Goal: Transaction & Acquisition: Purchase product/service

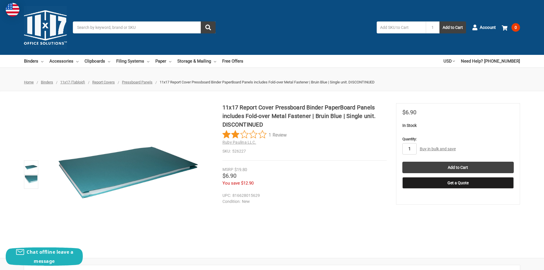
click at [408, 147] on input "1" at bounding box center [409, 148] width 14 height 11
type input "40"
click at [364, 151] on dd "526227" at bounding box center [304, 151] width 164 height 6
click at [428, 165] on input "Add to Cart" at bounding box center [457, 167] width 111 height 11
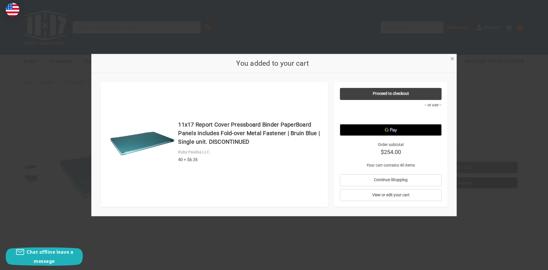
click at [453, 60] on span "×" at bounding box center [453, 59] width 4 height 8
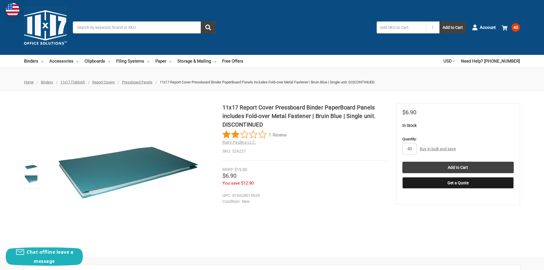
click at [509, 28] on span at bounding box center [506, 28] width 8 height 6
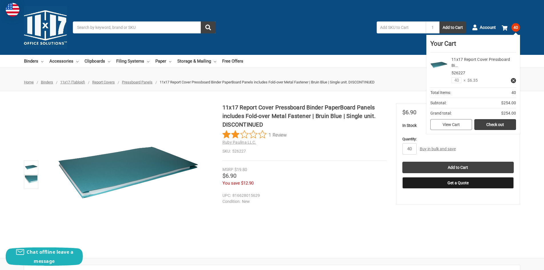
click at [461, 123] on link "View Cart" at bounding box center [451, 124] width 42 height 11
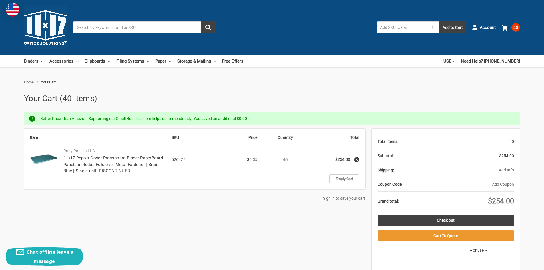
click at [227, 211] on div "Item SKU Price Quantity Total Ruby Paulina LLC. 11x17 Report Cover Pressboard B…" at bounding box center [272, 210] width 496 height 162
drag, startPoint x: 298, startPoint y: 220, endPoint x: 325, endPoint y: 216, distance: 27.7
click at [298, 220] on div "Item SKU Price Quantity Total Ruby Paulina LLC. 11x17 Report Cover Pressboard B…" at bounding box center [272, 210] width 496 height 162
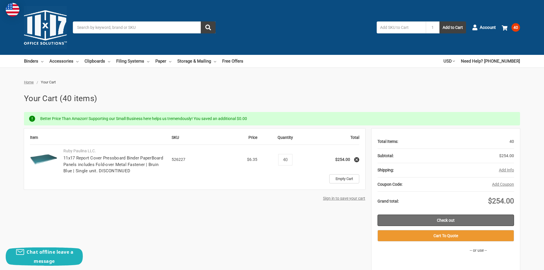
click at [394, 219] on link "Check out" at bounding box center [446, 219] width 137 height 11
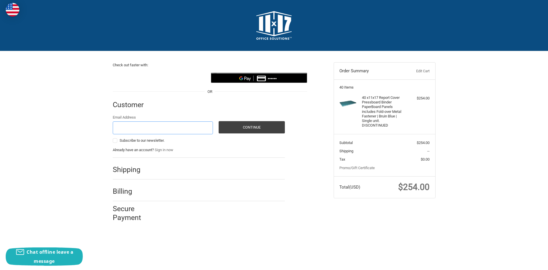
click at [167, 134] on input "Email Address" at bounding box center [163, 127] width 101 height 13
type input "alejandroa@seabox.com"
click at [246, 129] on button "Continue" at bounding box center [252, 127] width 66 height 12
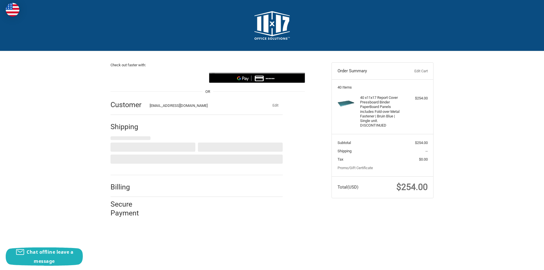
select select "US"
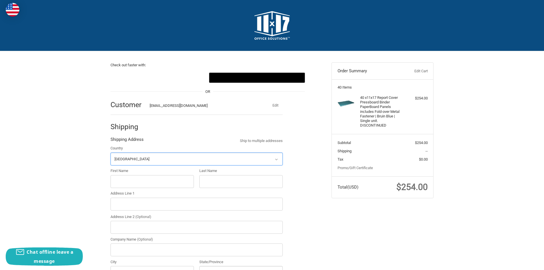
scroll to position [61, 0]
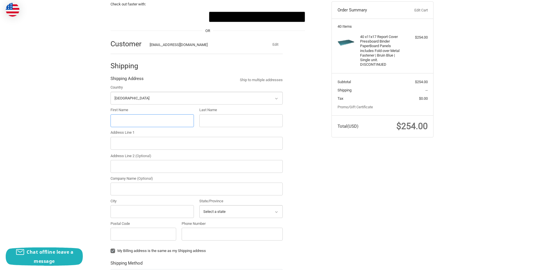
click at [140, 117] on input "First Name" at bounding box center [152, 120] width 83 height 13
type input "Andrej"
type input "Stipanicic"
type input "1 Sea Box Drive"
type input "Sea Box"
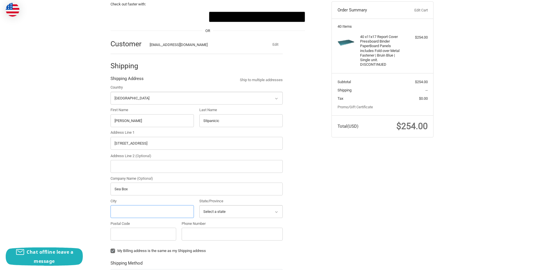
type input "CINNAMINSON"
select select "NJ"
type input "08077-2022"
type input "8563031101"
drag, startPoint x: 56, startPoint y: 174, endPoint x: 74, endPoint y: 173, distance: 18.0
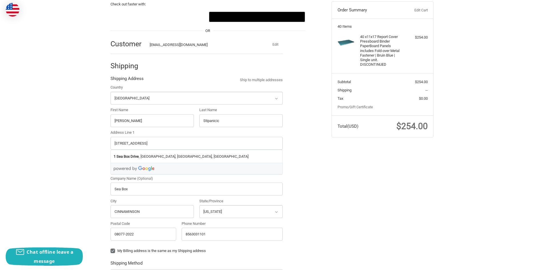
click at [57, 174] on div "Check out faster with: @import url(//fonts.googleapis.com/css?family=Google+San…" at bounding box center [272, 192] width 544 height 405
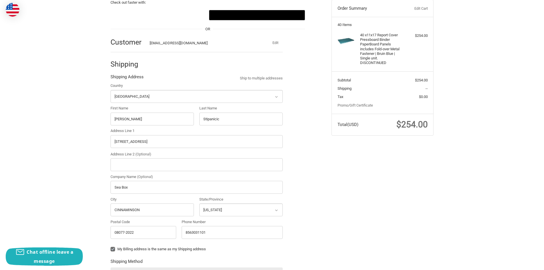
scroll to position [147, 0]
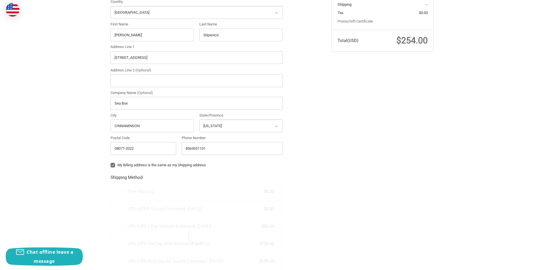
radio input "true"
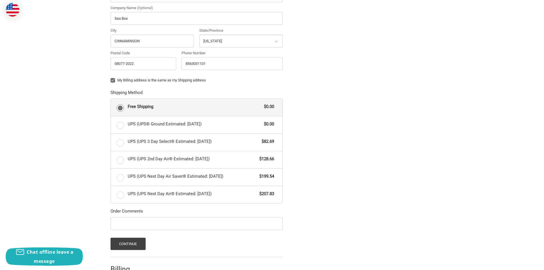
scroll to position [232, 0]
click at [121, 129] on label "UPS (UPS® Ground Estimated: Tue, Sep 9) $0.00" at bounding box center [197, 123] width 172 height 17
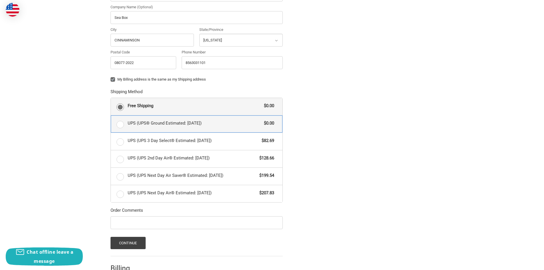
click at [111, 116] on input "UPS (UPS® Ground Estimated: Tue, Sep 9) $0.00" at bounding box center [111, 115] width 0 height 0
radio input "true"
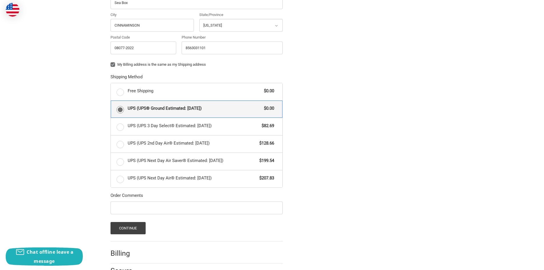
scroll to position [257, 0]
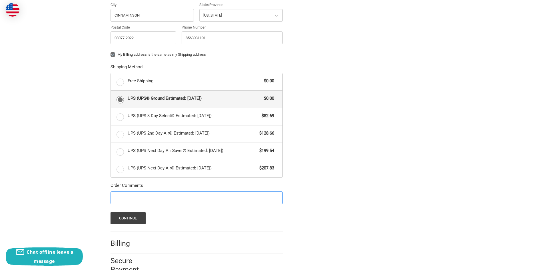
click at [125, 203] on input "Order Comments" at bounding box center [197, 197] width 172 height 13
click at [124, 219] on button "Continue" at bounding box center [128, 218] width 35 height 12
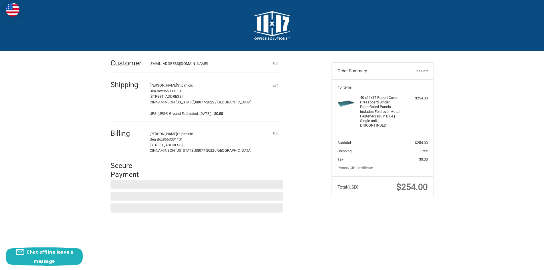
scroll to position [0, 0]
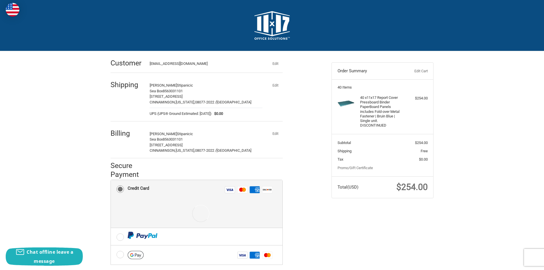
click at [499, 192] on div "Check out faster with: @import url(//fonts.googleapis.com/css?family=Google+San…" at bounding box center [272, 194] width 544 height 287
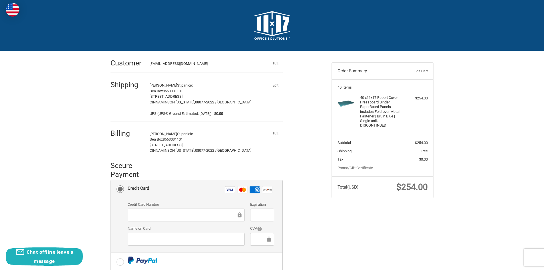
click at [460, 151] on div "Check out faster with: @import url(//fonts.googleapis.com/css?family=Google+San…" at bounding box center [272, 207] width 544 height 312
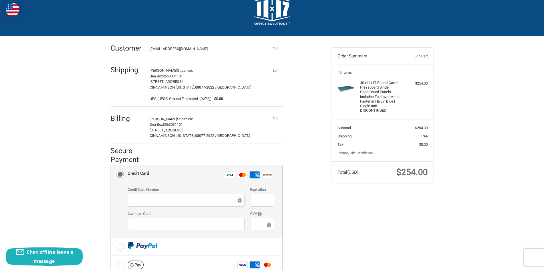
scroll to position [29, 0]
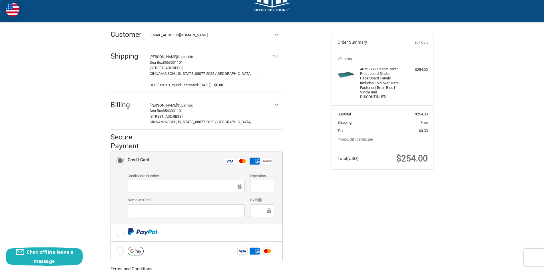
click at [188, 180] on div at bounding box center [186, 186] width 117 height 13
click at [325, 209] on div "Check out faster with: @import url(//fonts.googleapis.com/css?family=Google+San…" at bounding box center [216, 176] width 221 height 307
click at [314, 214] on div "Check out faster with: @import url(//fonts.googleapis.com/css?family=Google+San…" at bounding box center [216, 176] width 221 height 307
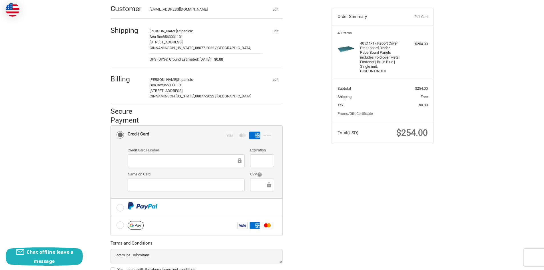
scroll to position [99, 0]
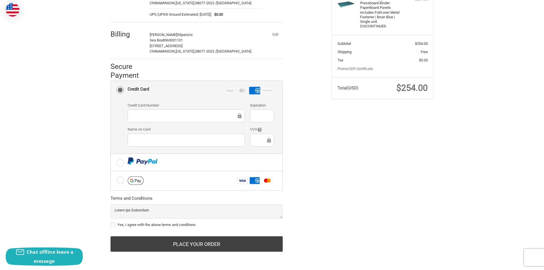
click at [115, 223] on label "Yes, I agree with the above terms and conditions" at bounding box center [197, 224] width 172 height 5
click at [111, 222] on input "Yes, I agree with the above terms and conditions" at bounding box center [111, 222] width 0 height 0
checkbox input "true"
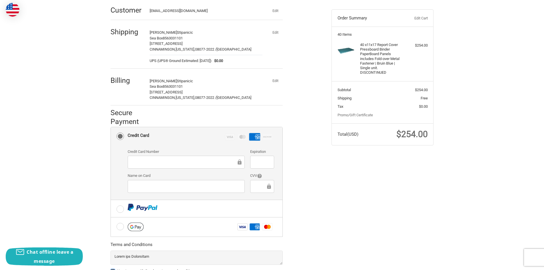
scroll to position [0, 0]
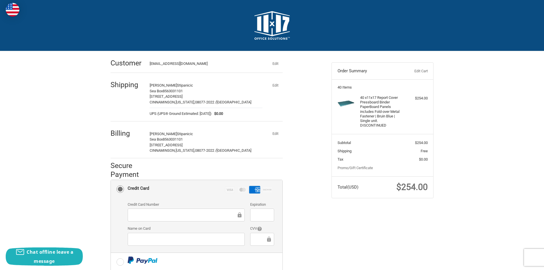
click at [331, 226] on div "Check out faster with: @import url(//fonts.googleapis.com/css?family=Google+San…" at bounding box center [272, 207] width 343 height 312
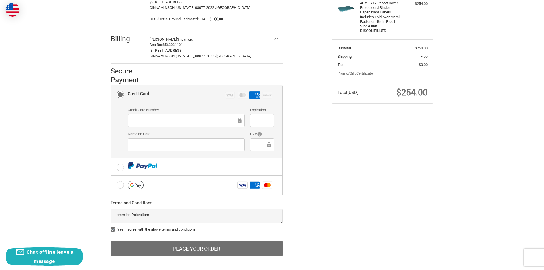
scroll to position [99, 0]
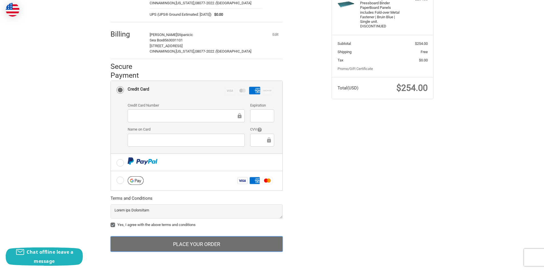
click at [263, 247] on button "Place Your Order" at bounding box center [197, 243] width 172 height 15
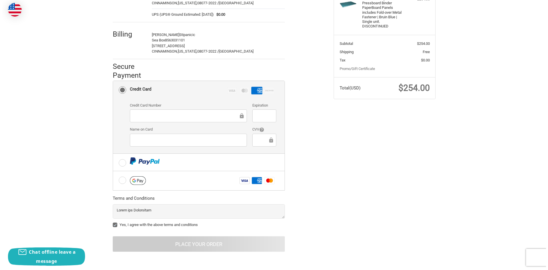
scroll to position [0, 0]
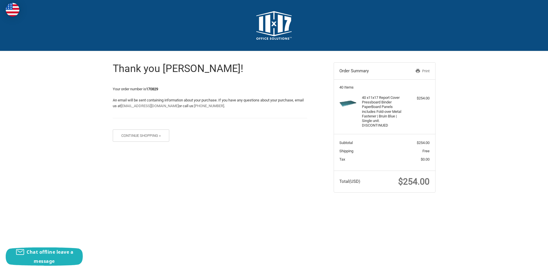
click at [278, 164] on div "Thank you [PERSON_NAME]! Your order number is 170829 An email will be sent cont…" at bounding box center [274, 127] width 343 height 153
click at [416, 72] on icon at bounding box center [418, 70] width 5 height 5
click at [465, 151] on div "Thank you [PERSON_NAME]! Your order number is 170829 An email will be sent cont…" at bounding box center [274, 127] width 548 height 153
click at [221, 190] on div "Thank you [PERSON_NAME]! Your order number is 170829 An email will be sent cont…" at bounding box center [274, 127] width 343 height 153
click at [416, 71] on icon at bounding box center [418, 70] width 5 height 5
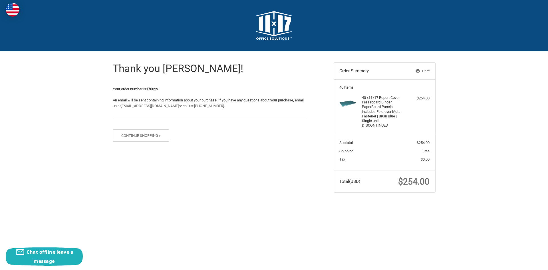
click at [471, 148] on div "Thank you [PERSON_NAME]! Your order number is 170829 An email will be sent cont…" at bounding box center [274, 127] width 548 height 153
